Goal: Task Accomplishment & Management: Manage account settings

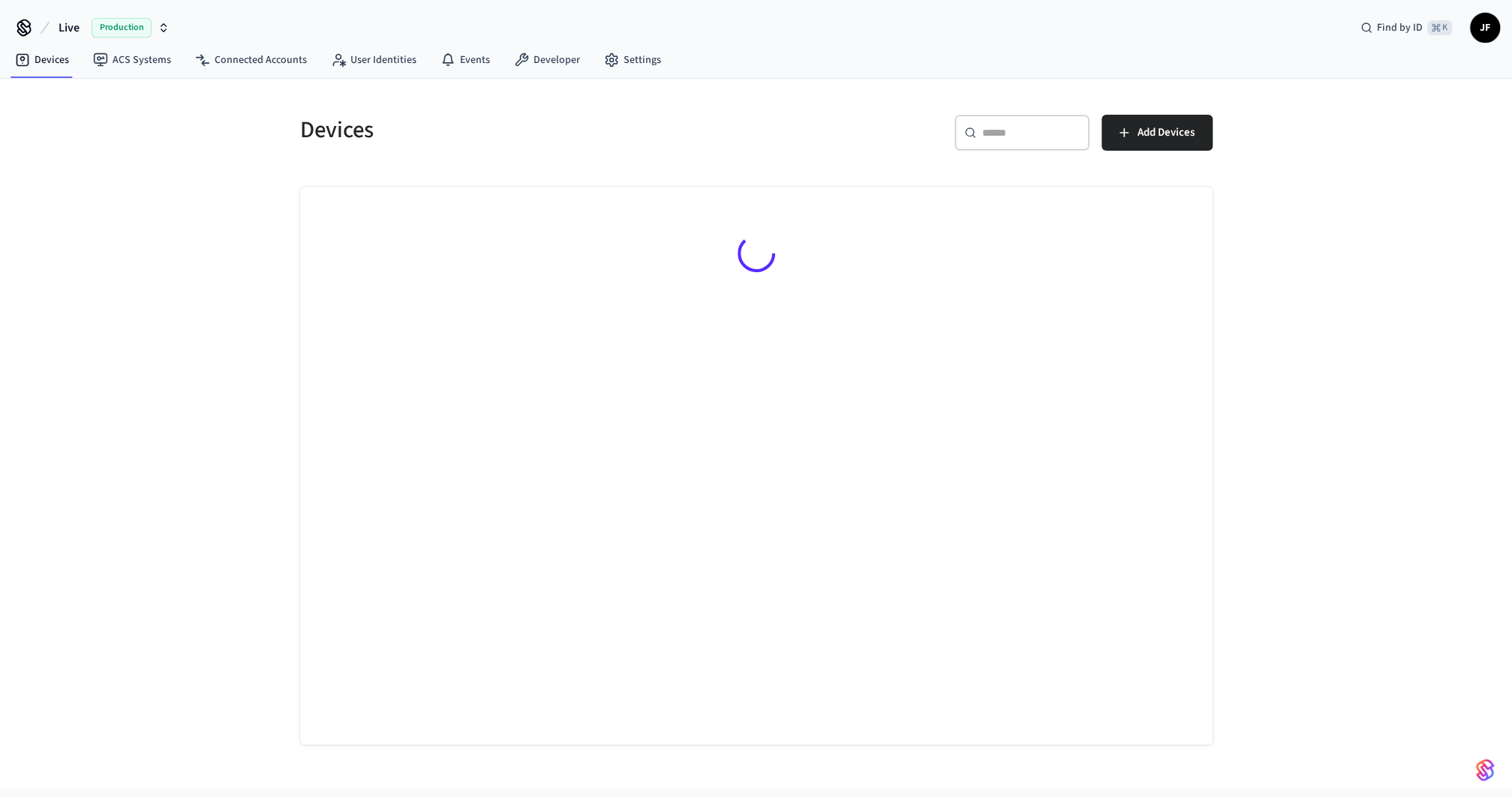
click at [874, 98] on div "​ ​ Add Devices" at bounding box center [980, 130] width 465 height 66
click at [70, 24] on span "Live" at bounding box center [69, 28] width 21 height 18
type input "*******"
click at [65, 94] on span "New ResNexus Dev" at bounding box center [61, 96] width 85 height 15
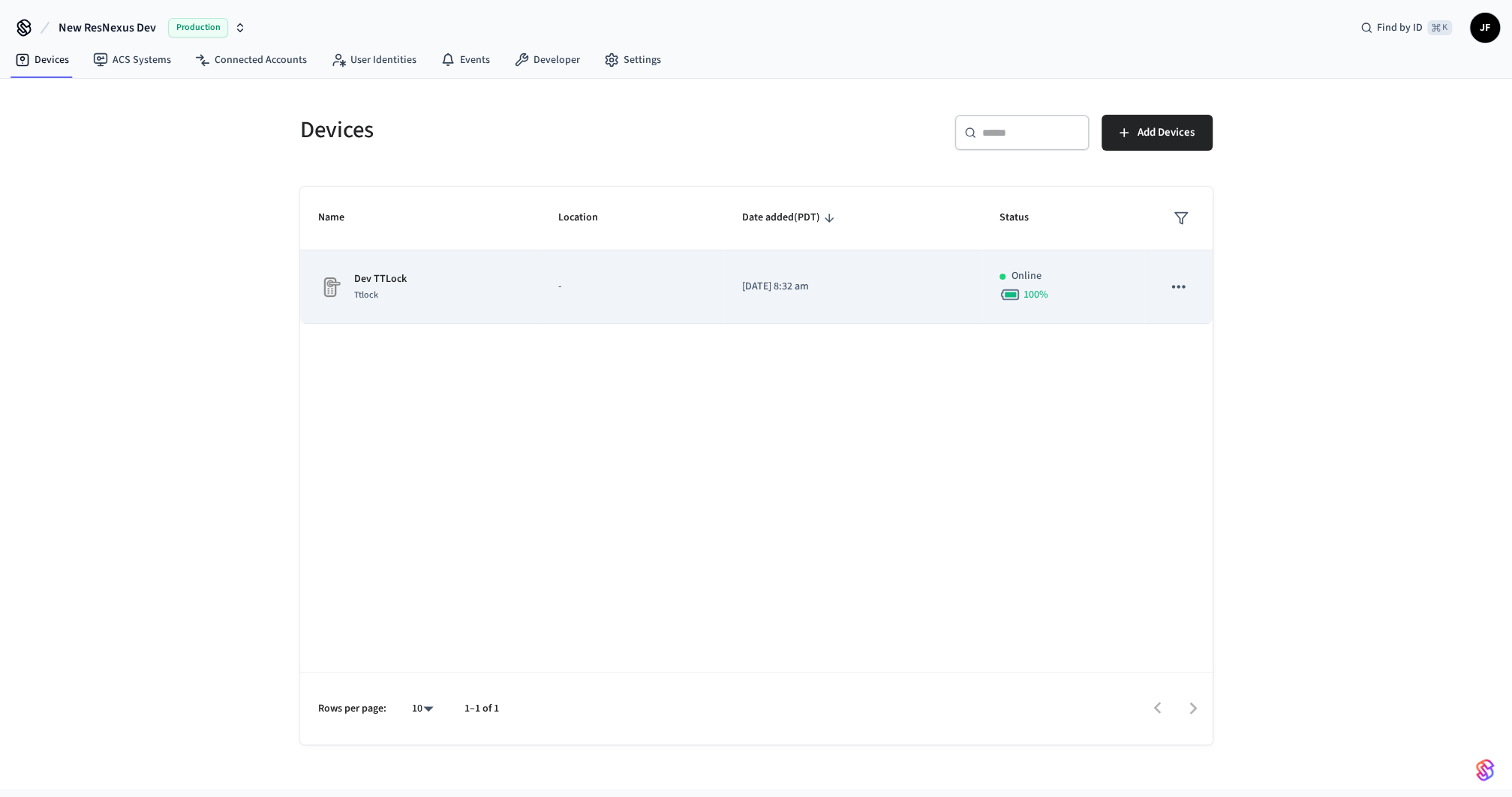
click at [504, 286] on div "Dev TTLock Ttlock" at bounding box center [420, 287] width 204 height 31
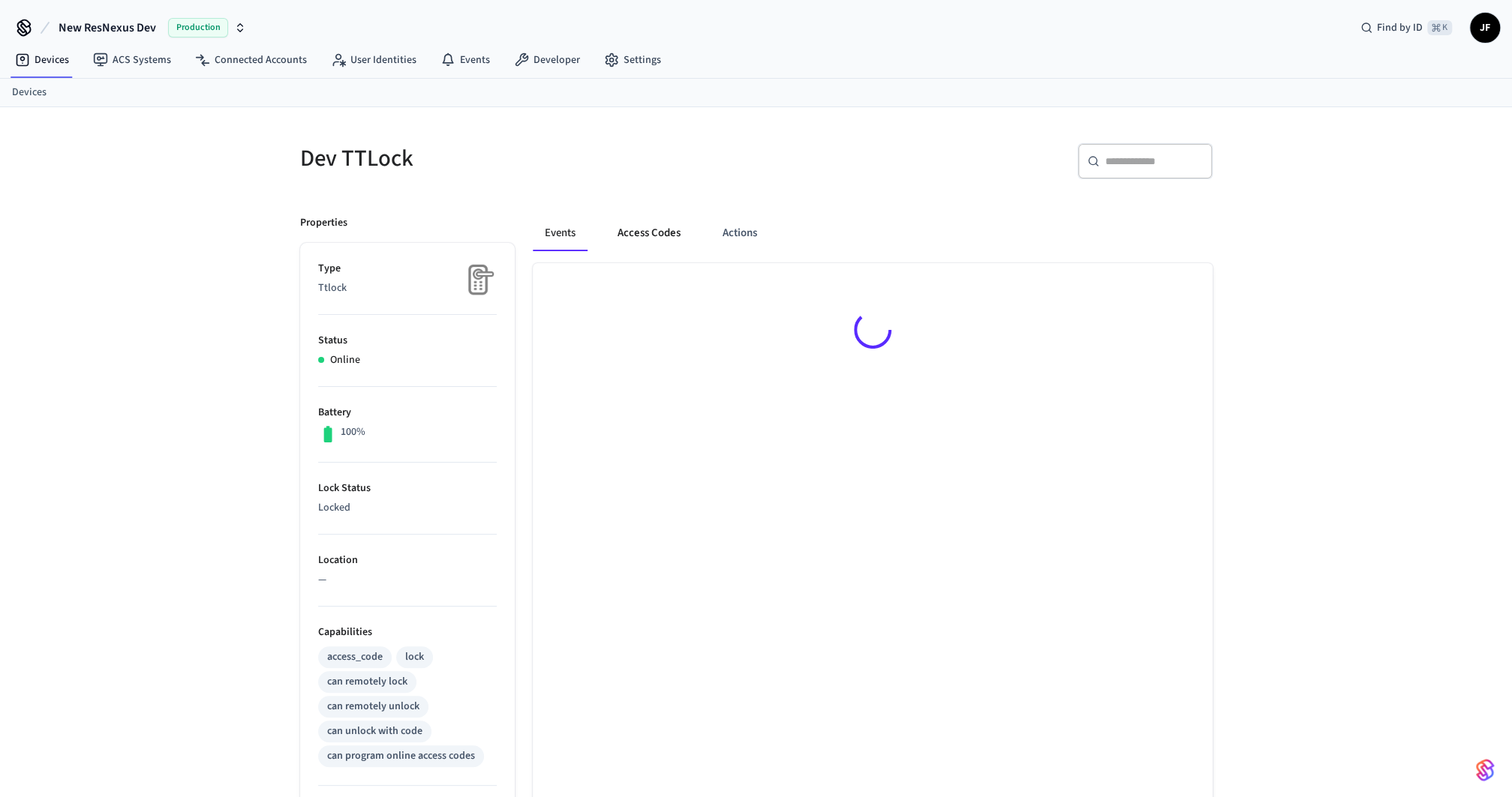
click at [652, 230] on button "Access Codes" at bounding box center [649, 233] width 87 height 36
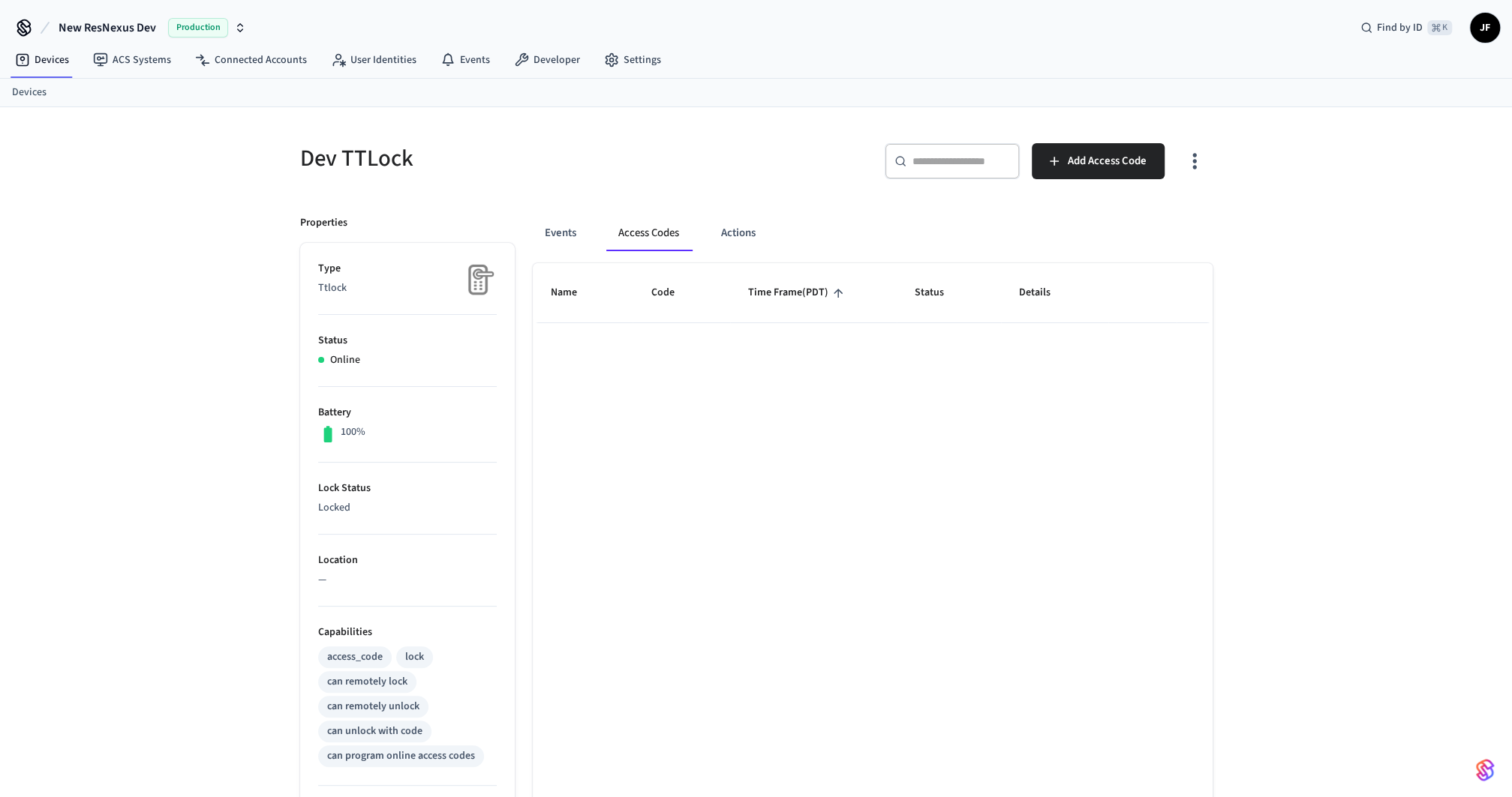
click at [803, 152] on div "​ ​ Add Access Code" at bounding box center [989, 167] width 448 height 48
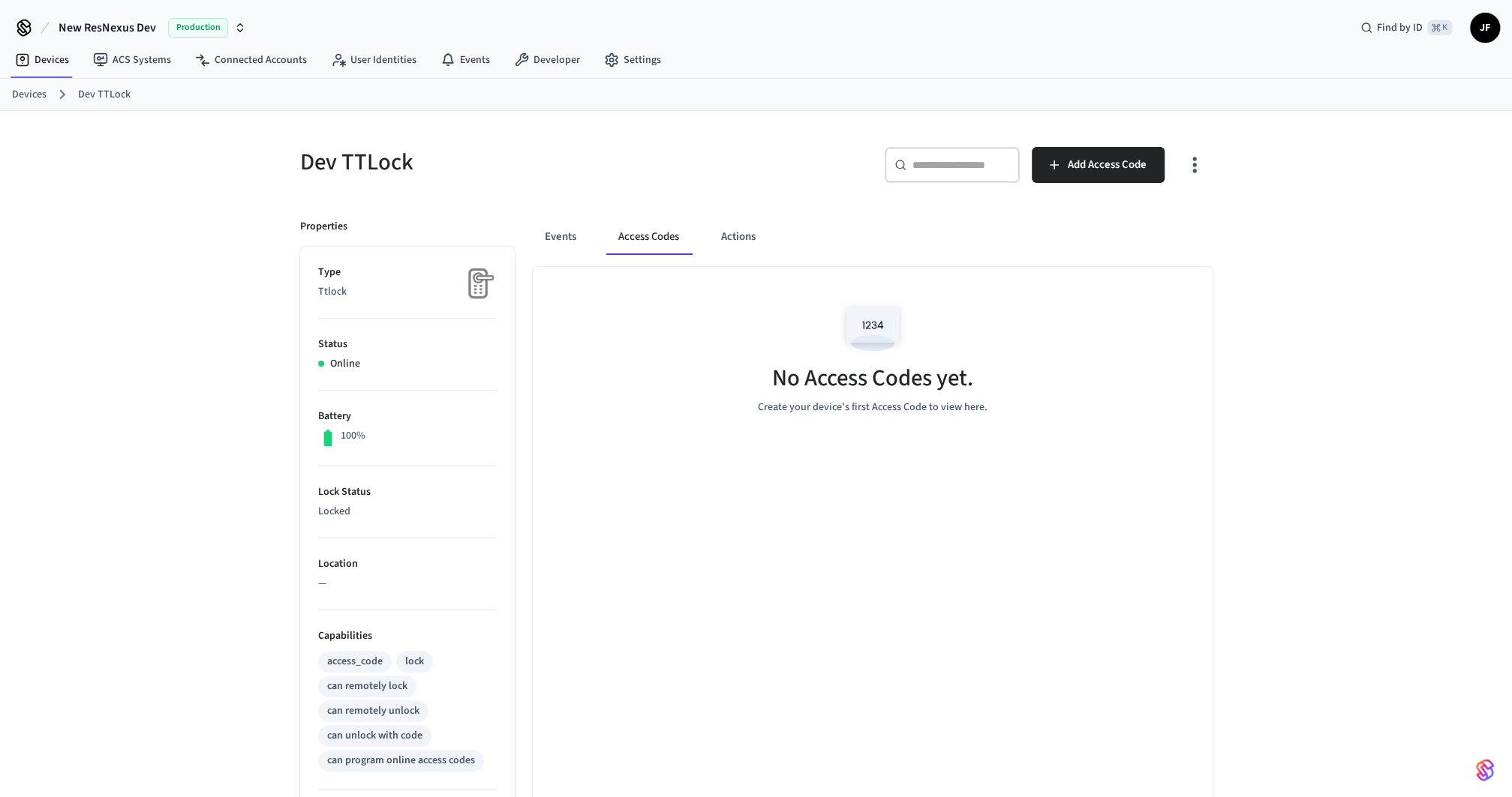
click at [781, 126] on div "Dev TTLock ​ ​ Add Access Code Properties Type Ttlock Status Online Battery 100…" at bounding box center [756, 596] width 961 height 970
click at [571, 221] on button "Events" at bounding box center [560, 236] width 56 height 36
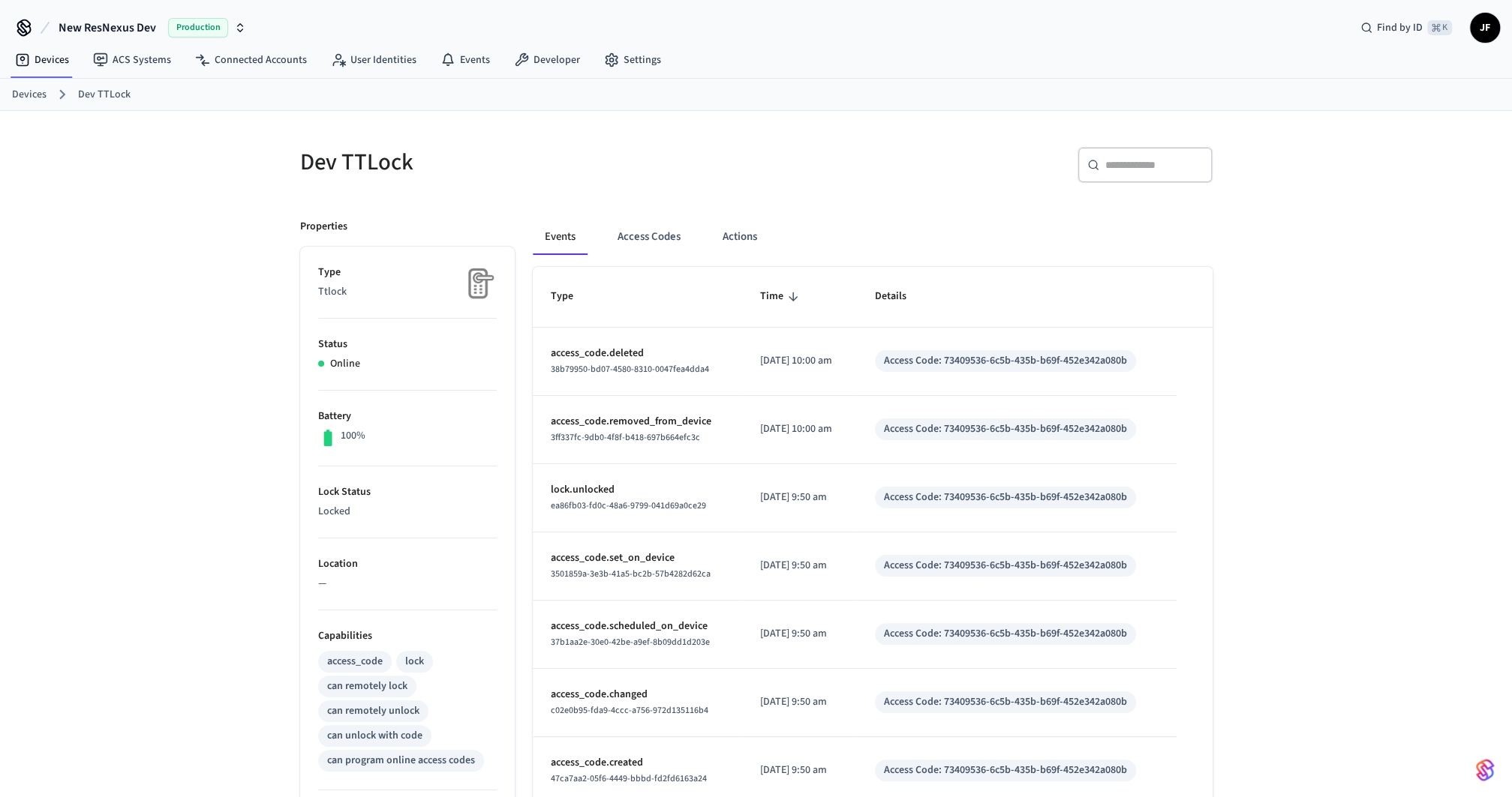
click at [614, 183] on div "Dev TTLock" at bounding box center [514, 162] width 465 height 66
click at [659, 164] on h5 "Dev TTLock" at bounding box center [524, 162] width 448 height 31
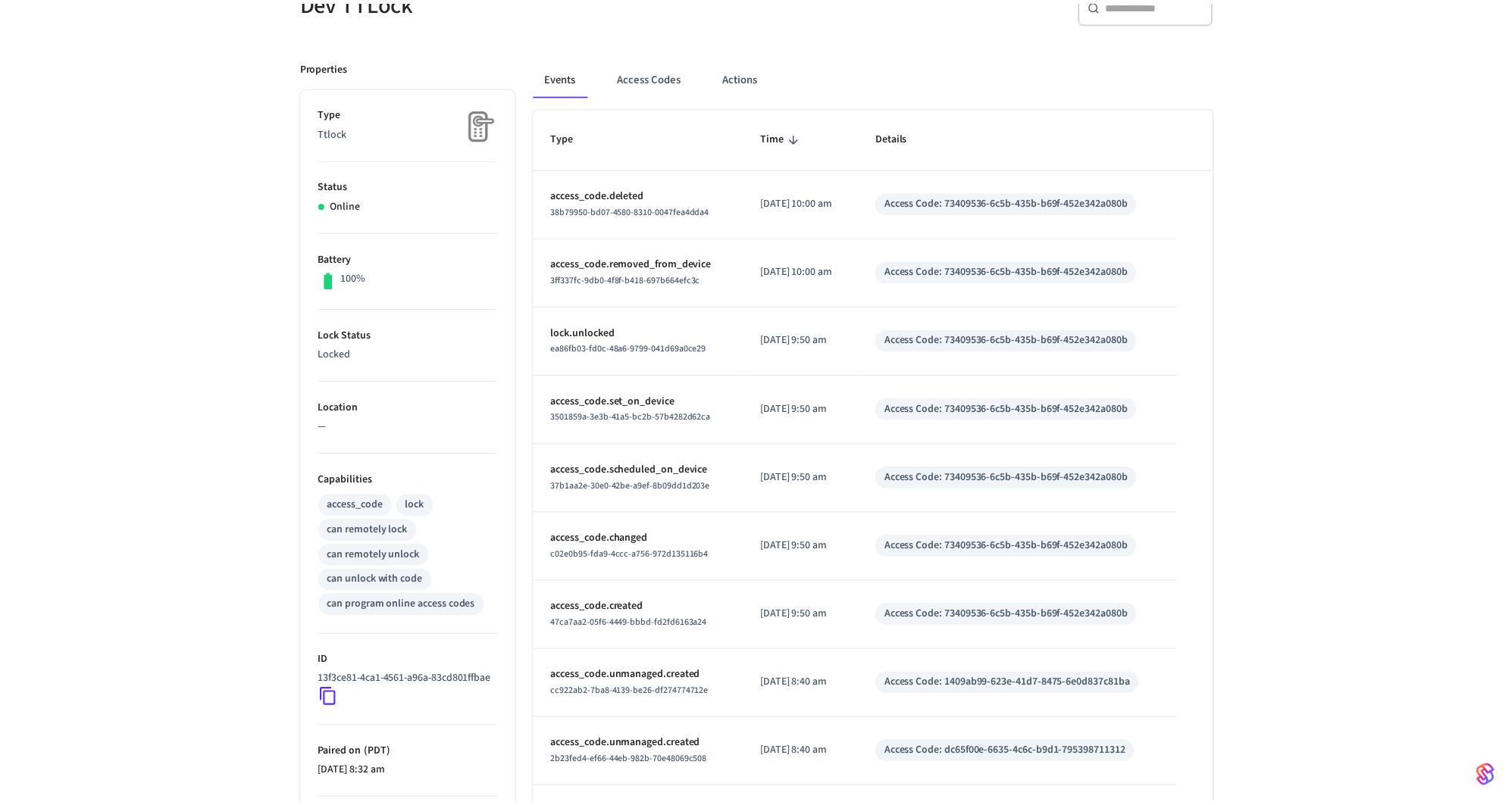
scroll to position [315, 0]
